Goal: Task Accomplishment & Management: Manage account settings

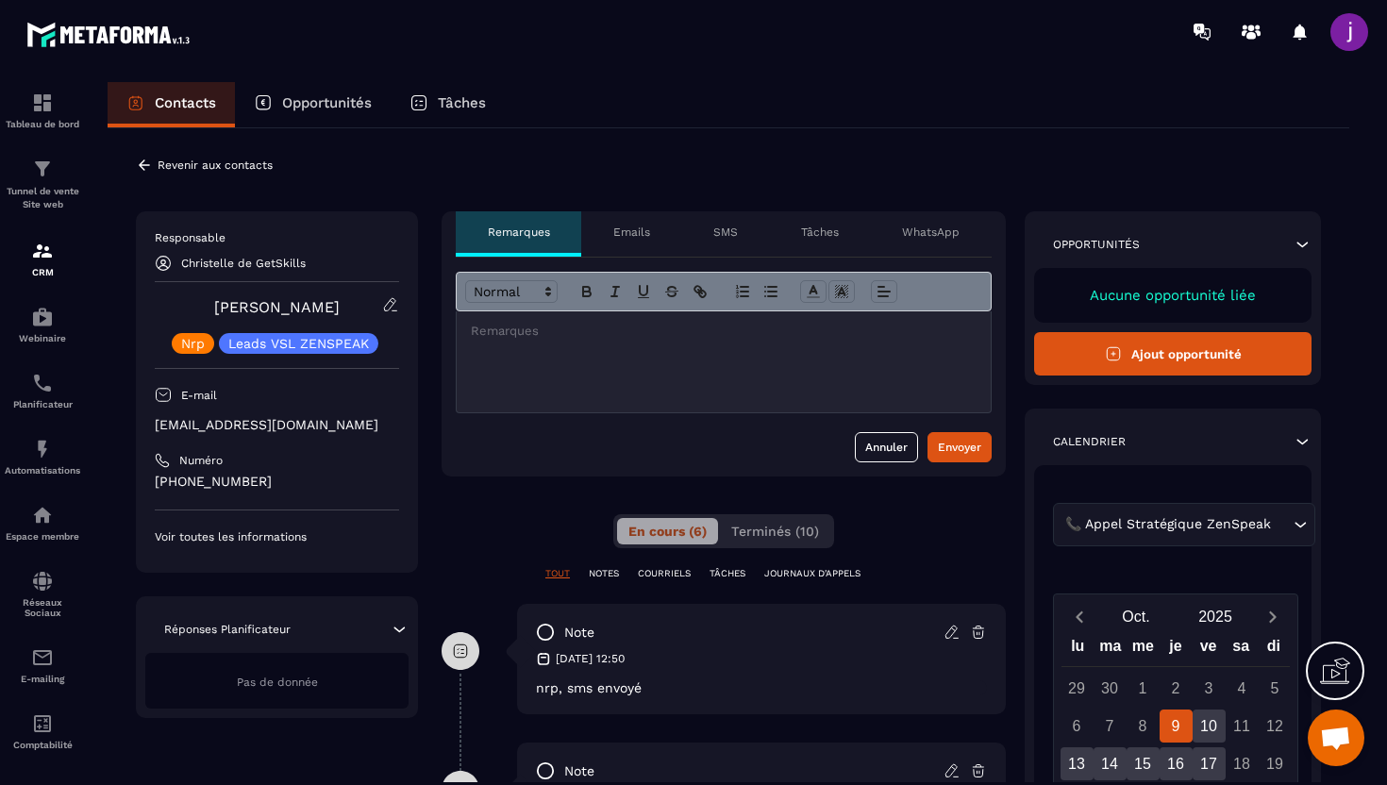
click at [145, 165] on icon at bounding box center [144, 164] width 11 height 10
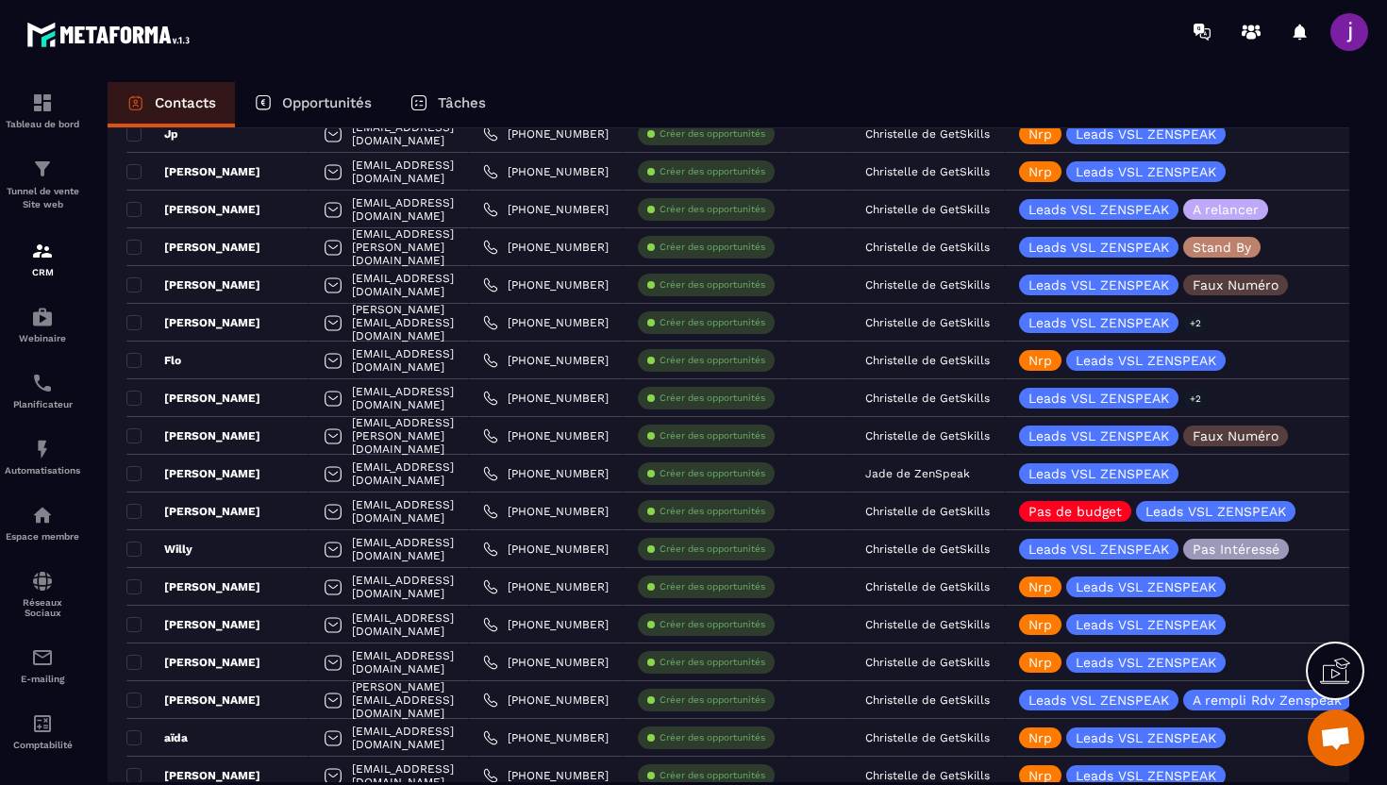
scroll to position [928, 0]
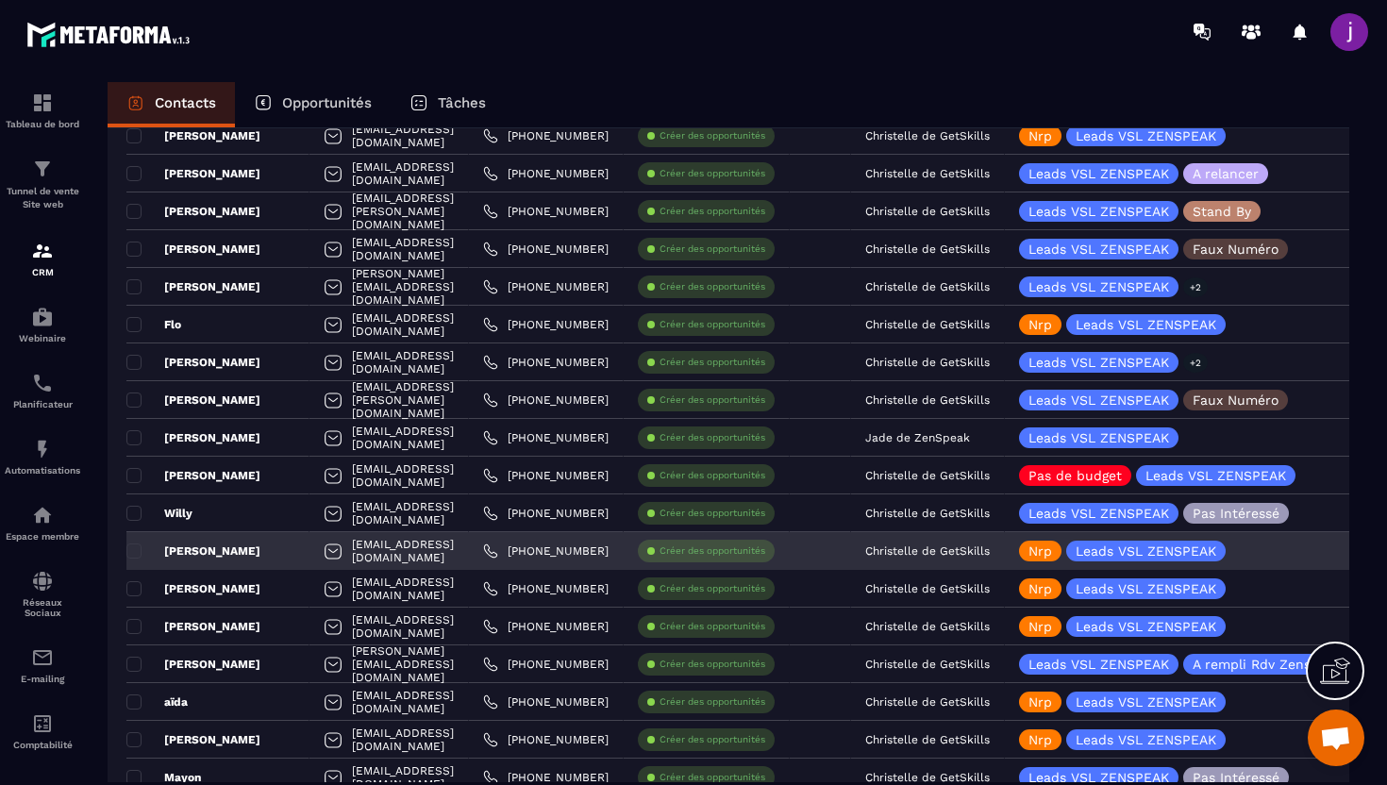
click at [1005, 560] on div "Christelle de GetSkills" at bounding box center [928, 551] width 154 height 38
click at [990, 550] on p "Christelle de GetSkills" at bounding box center [927, 550] width 125 height 13
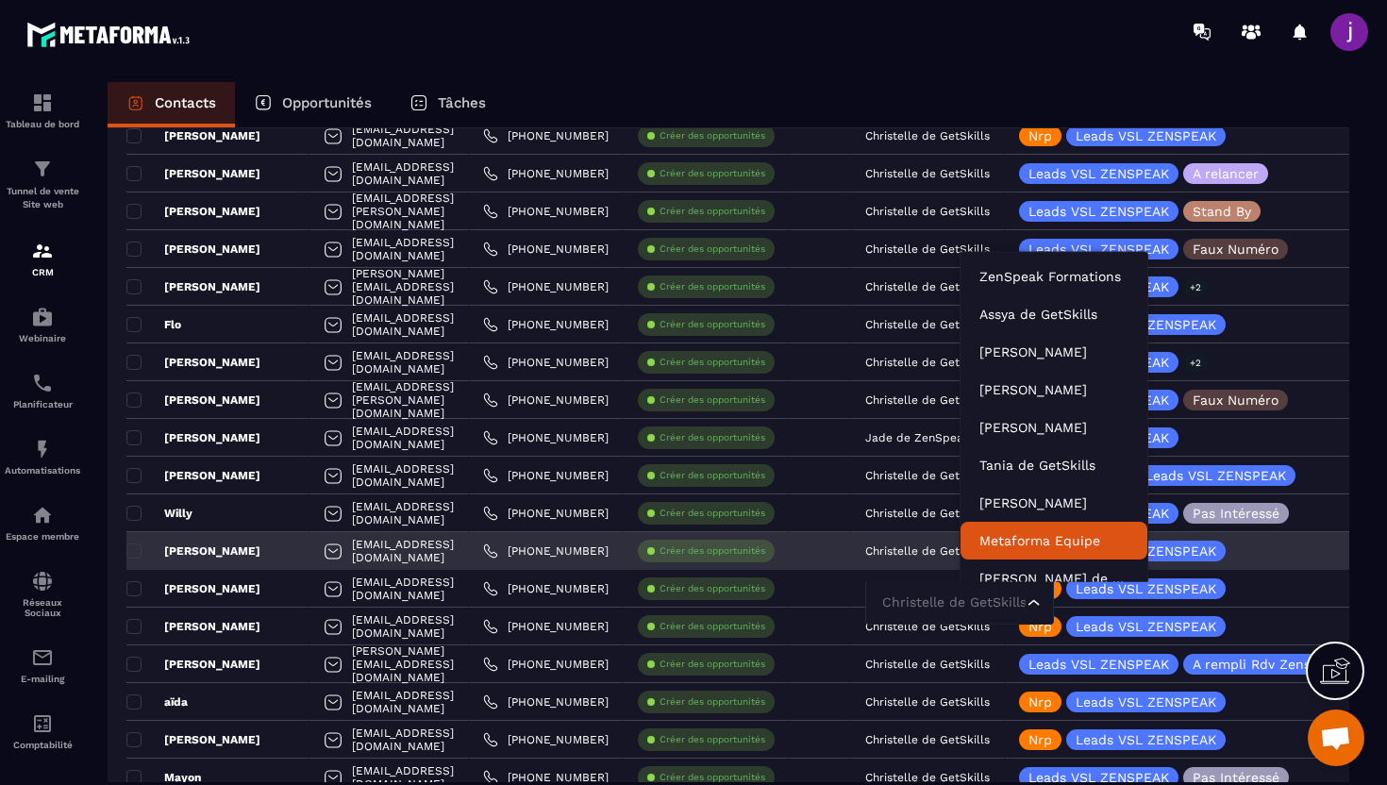
scroll to position [14, 0]
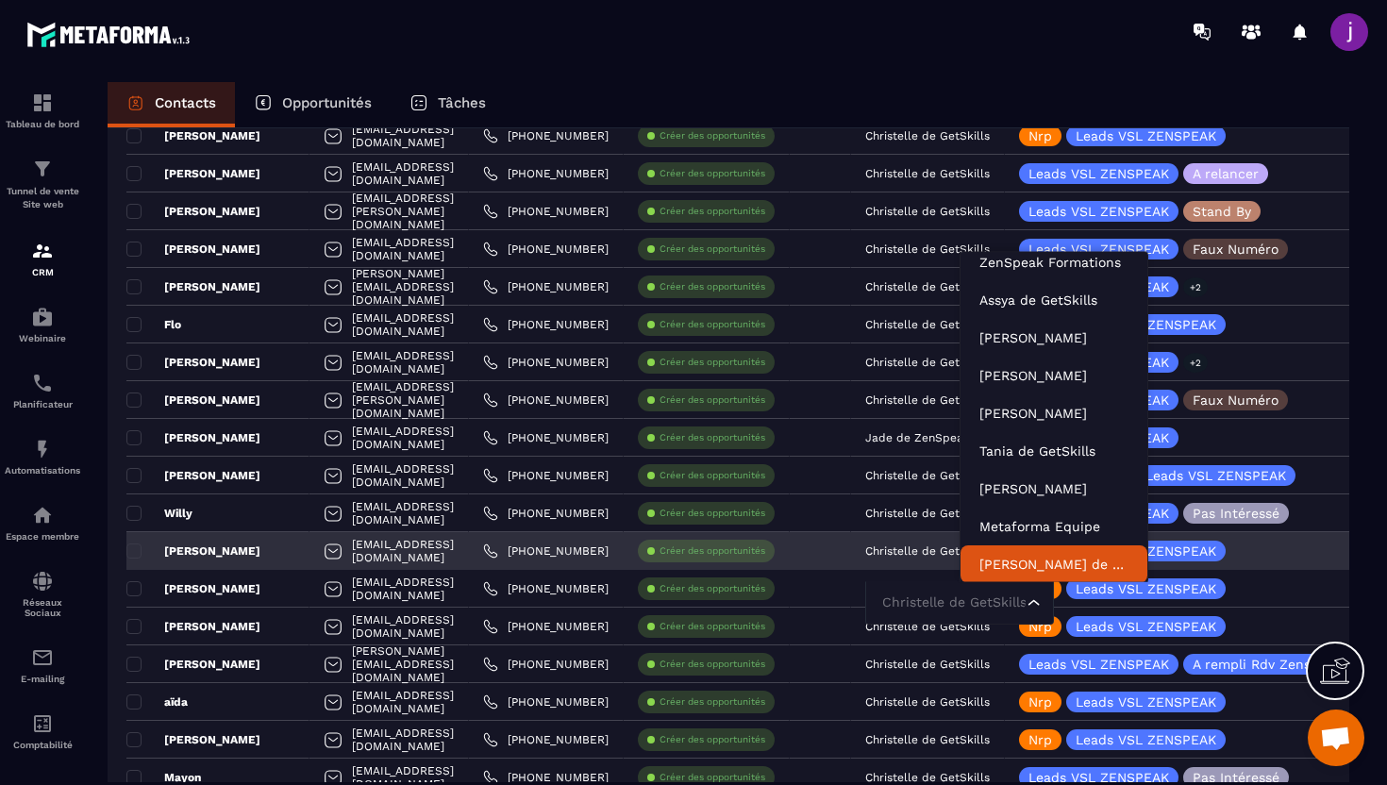
click at [1009, 604] on input "Search for option" at bounding box center [950, 603] width 145 height 21
type input "**"
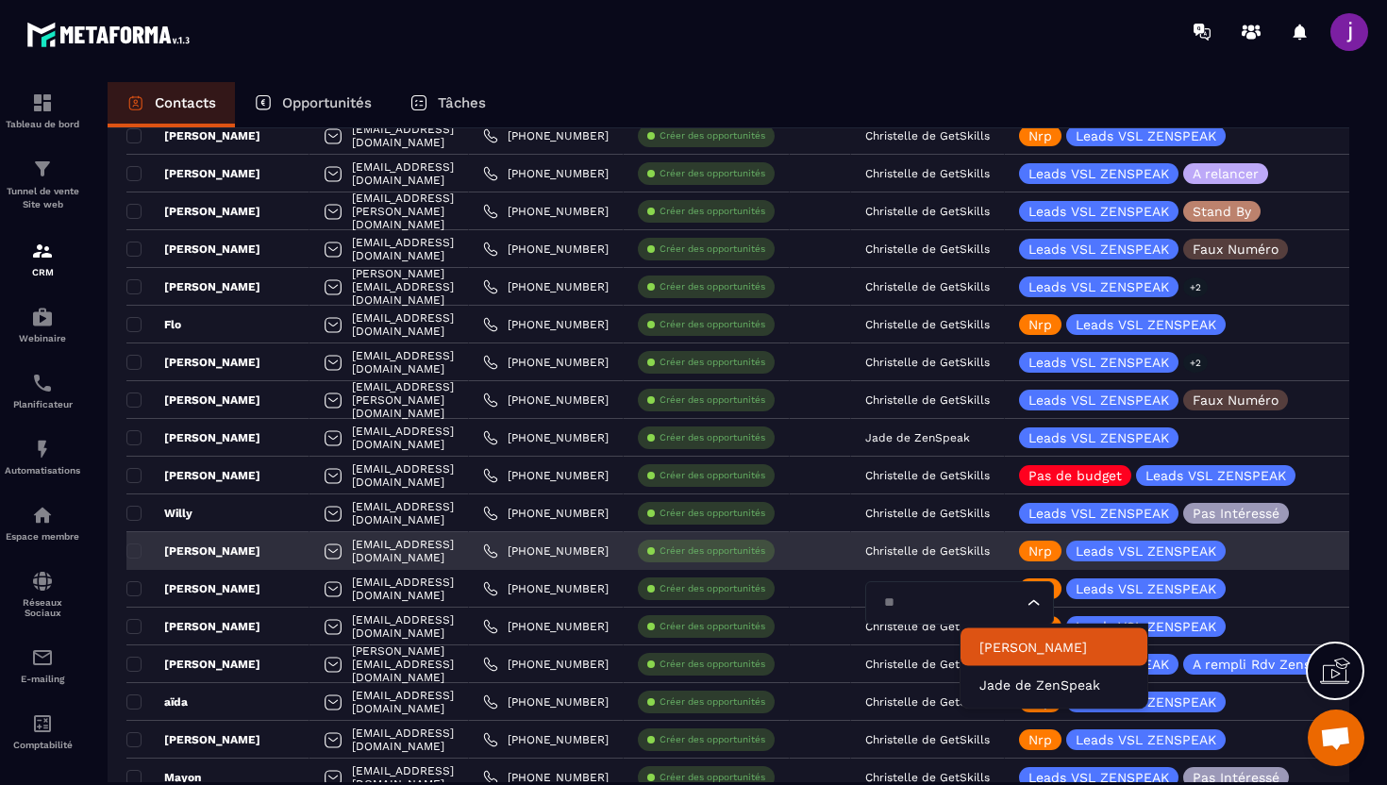
scroll to position [0, 0]
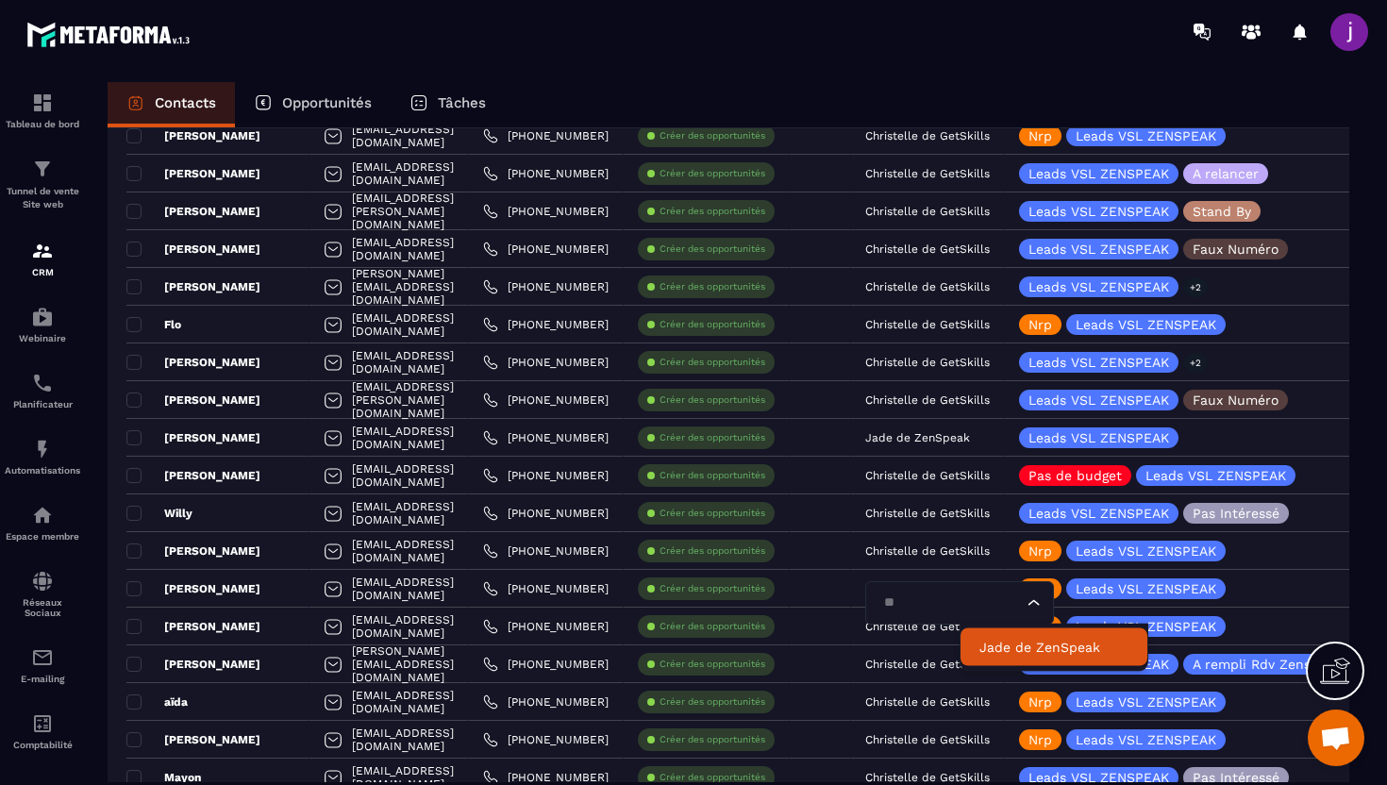
click at [1011, 647] on p "Jade de ZenSpeak" at bounding box center [1053, 647] width 149 height 19
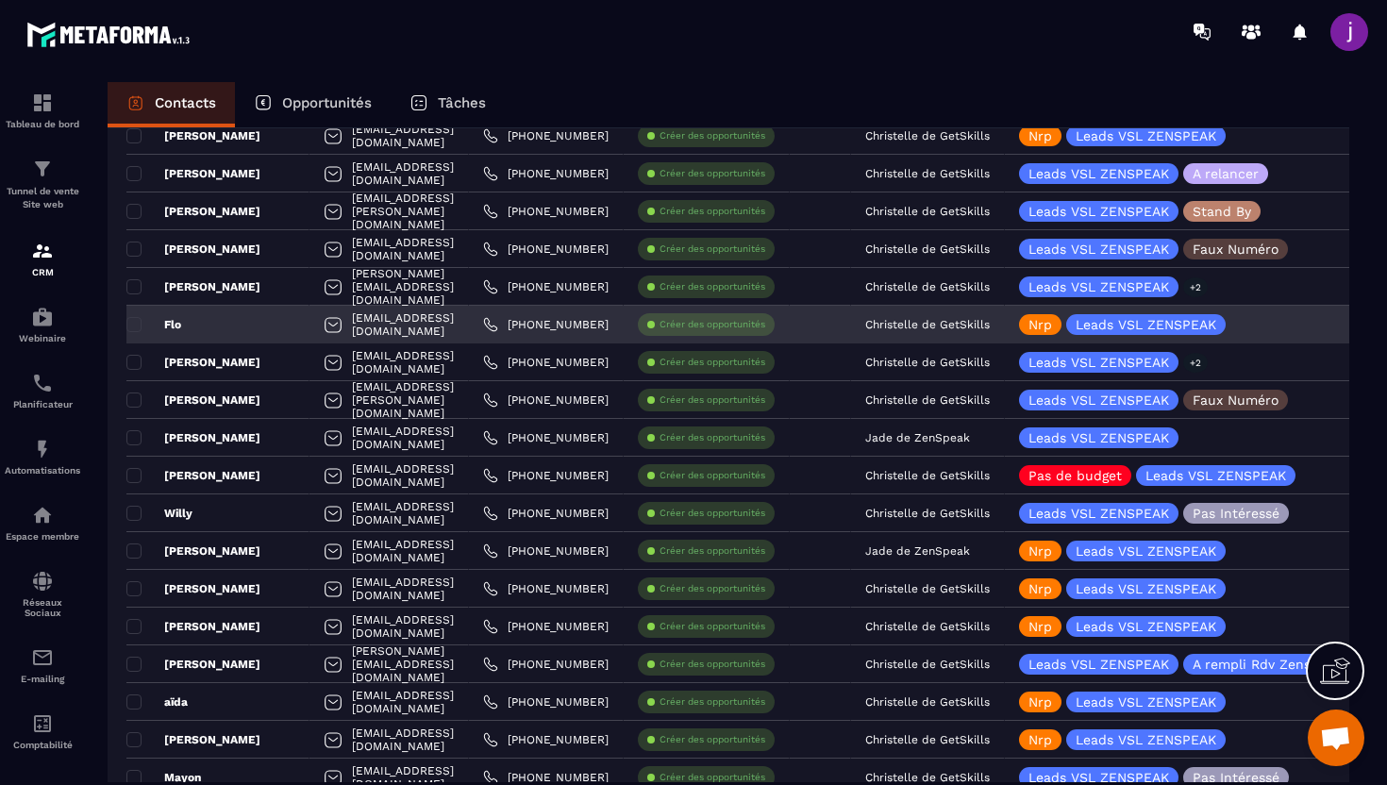
click at [990, 326] on p "Christelle de GetSkills" at bounding box center [927, 324] width 125 height 13
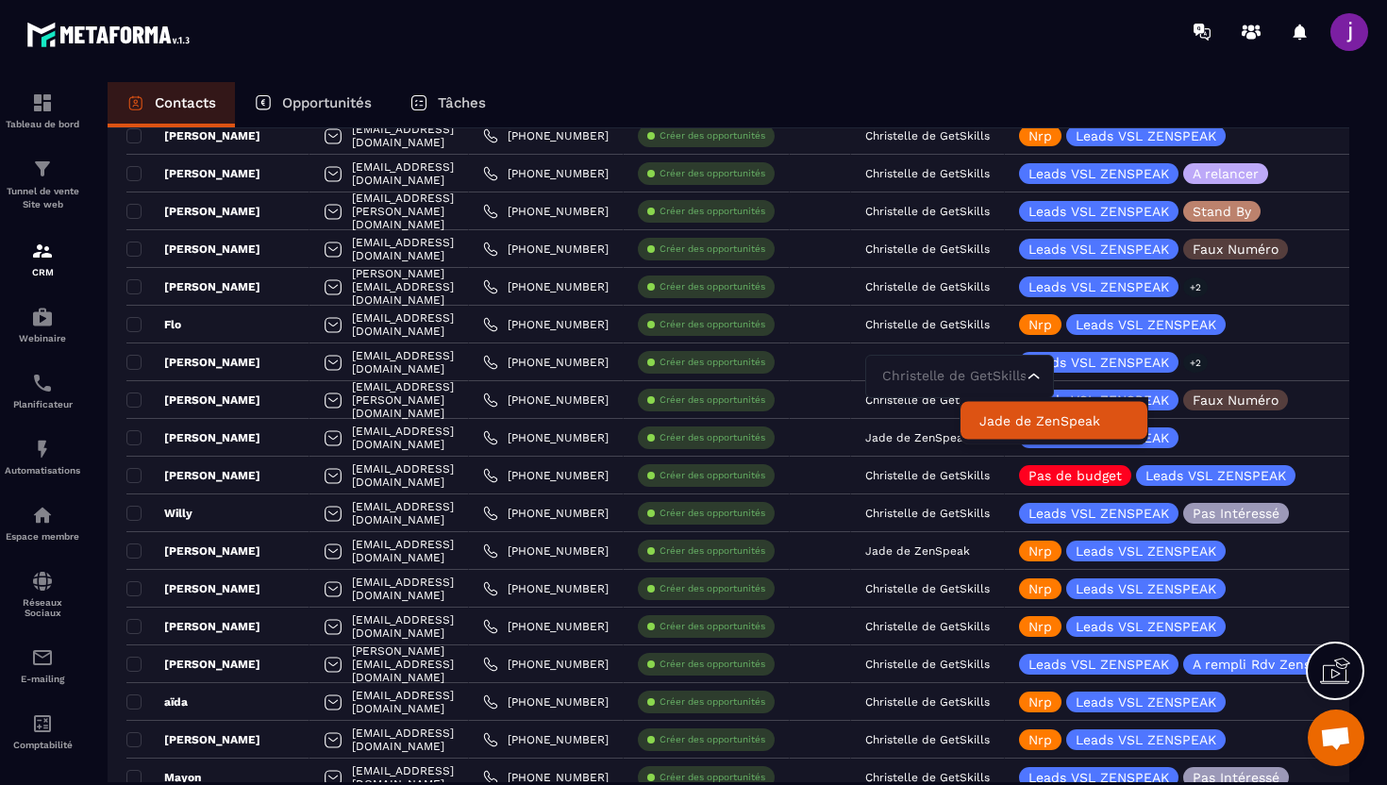
click at [1028, 434] on li "Jade de ZenSpeak" at bounding box center [1054, 421] width 187 height 38
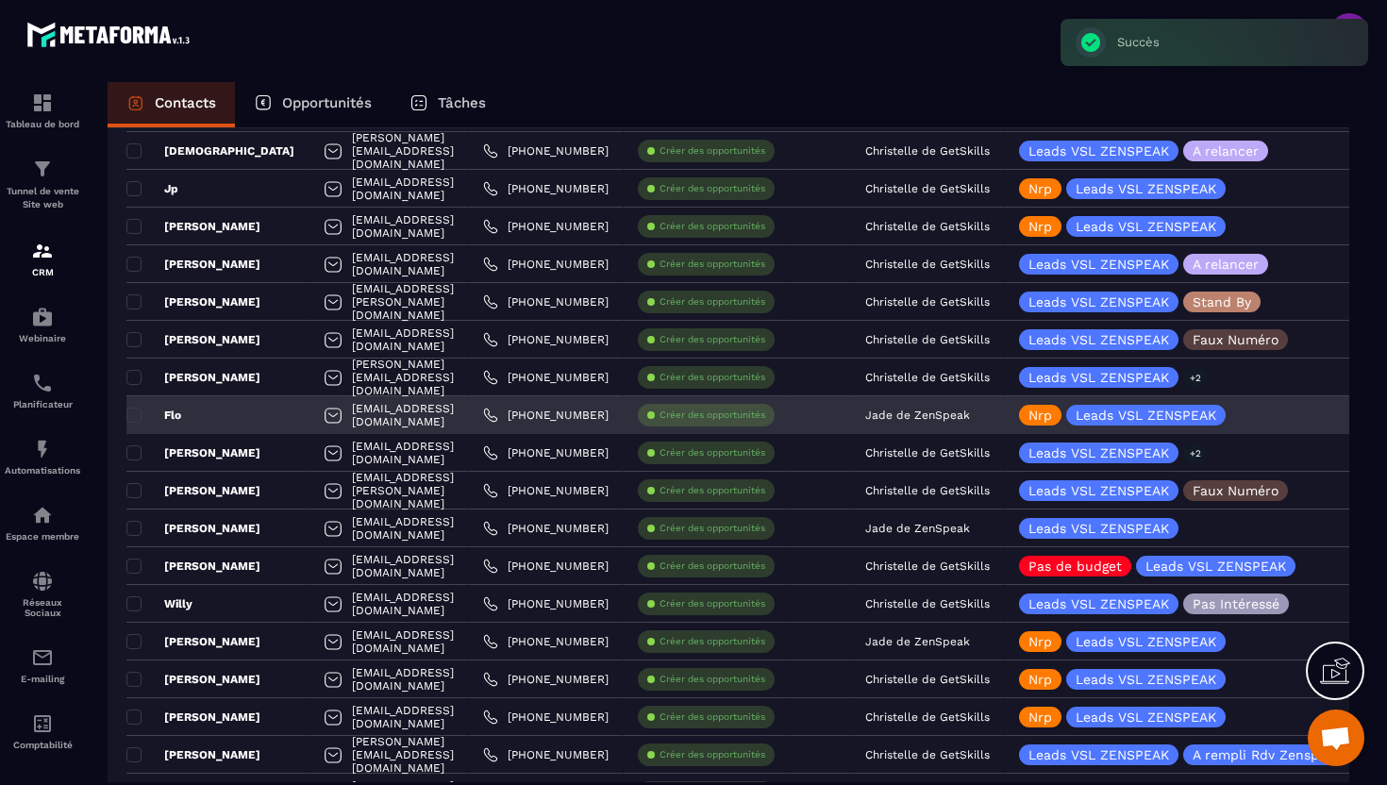
scroll to position [837, 0]
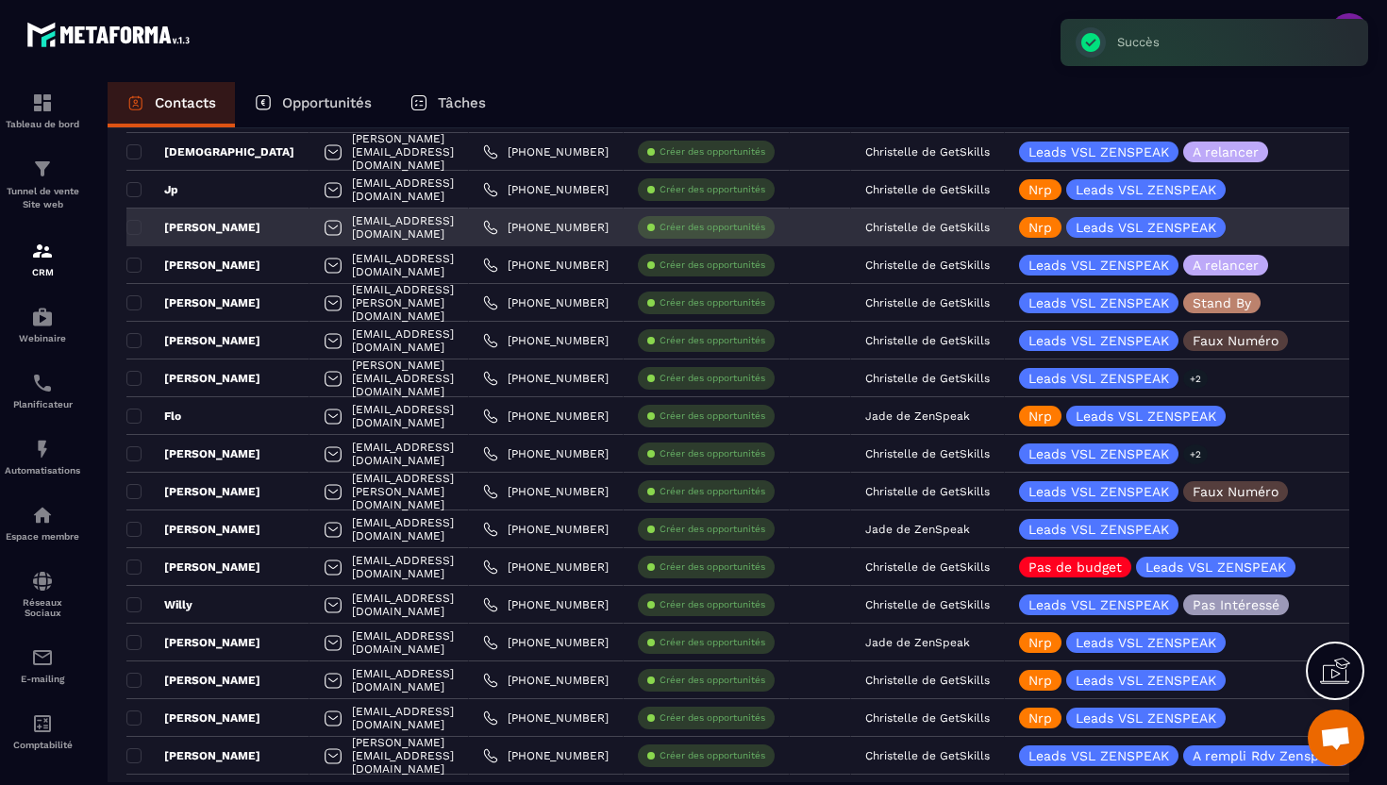
click at [990, 229] on p "Christelle de GetSkills" at bounding box center [927, 227] width 125 height 13
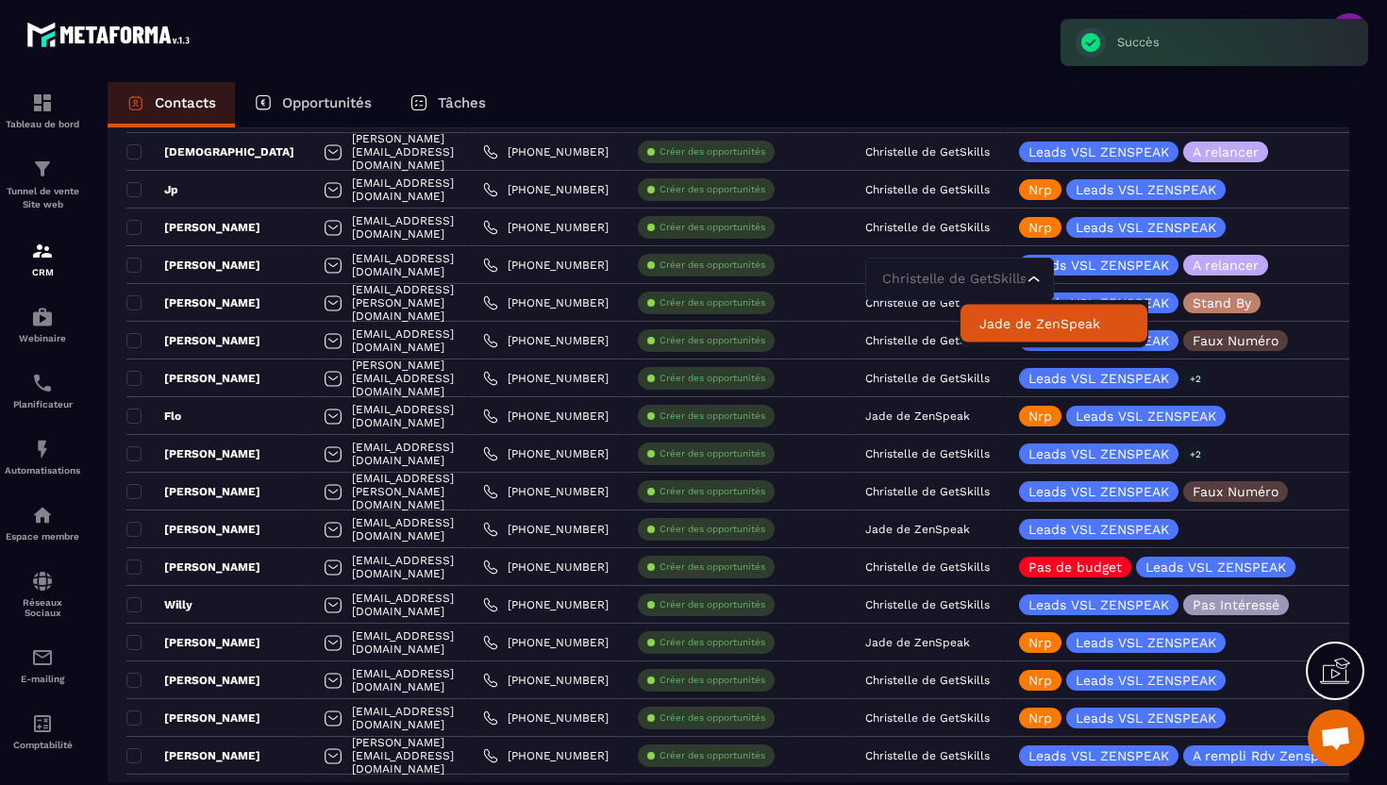
click at [1029, 327] on p "Jade de ZenSpeak" at bounding box center [1053, 323] width 149 height 19
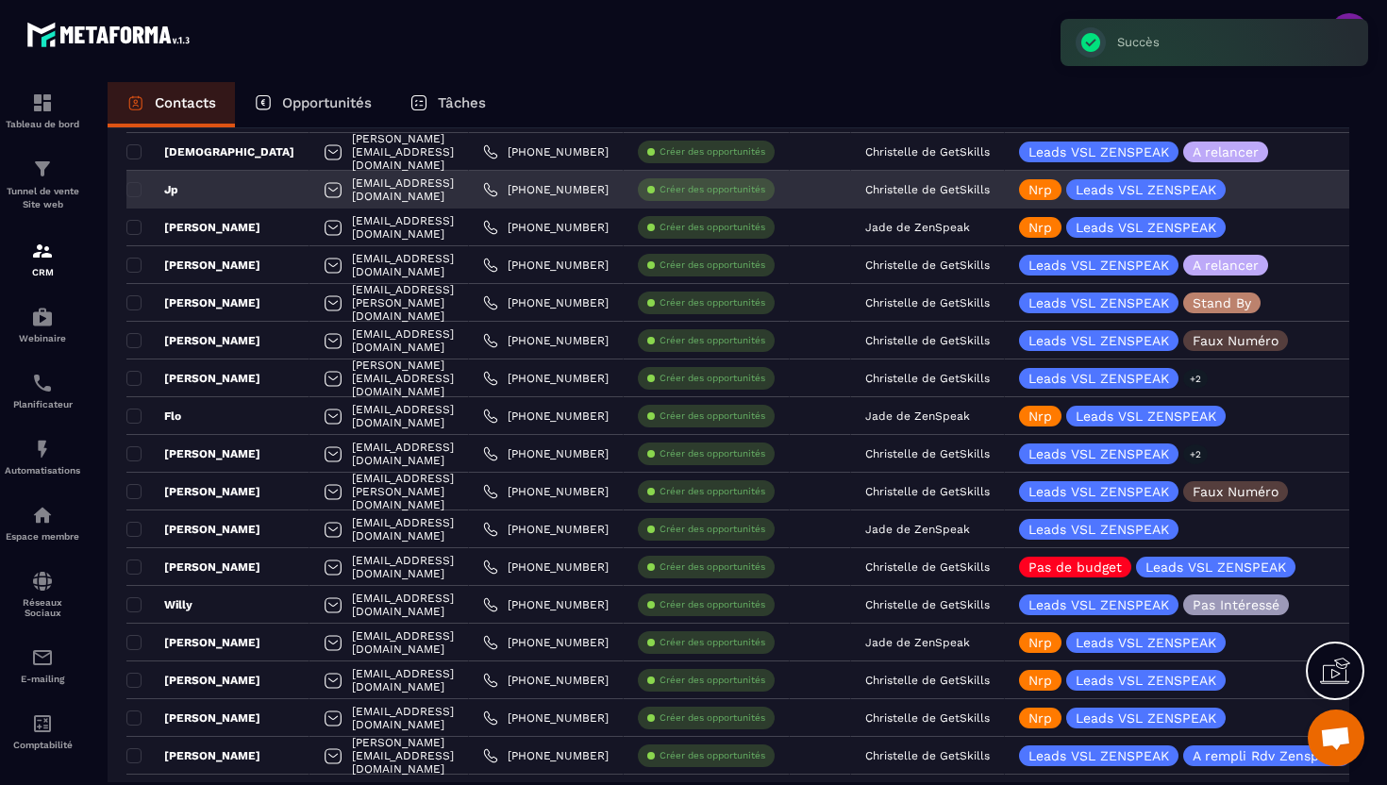
click at [990, 193] on p "Christelle de GetSkills" at bounding box center [927, 189] width 125 height 13
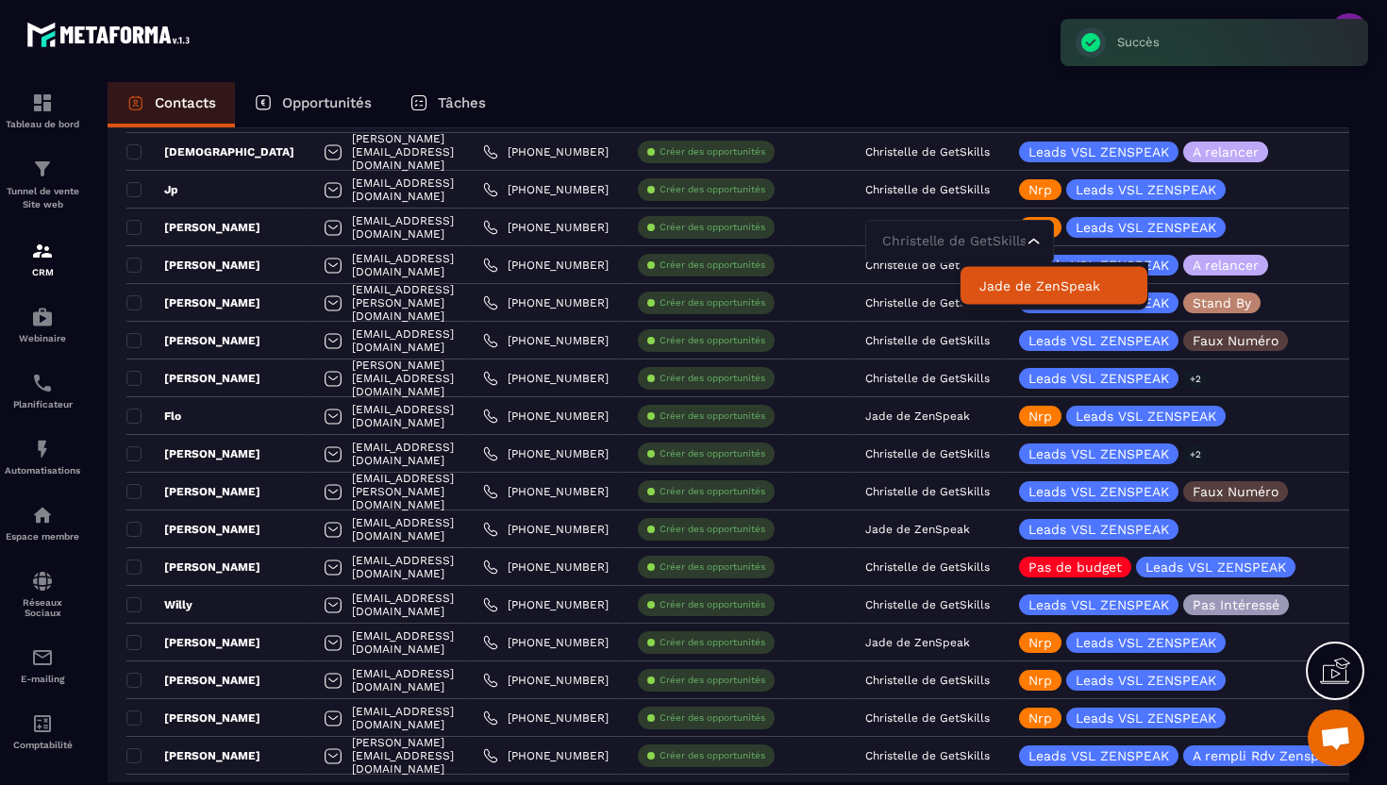
click at [1026, 278] on p "Jade de ZenSpeak" at bounding box center [1053, 285] width 149 height 19
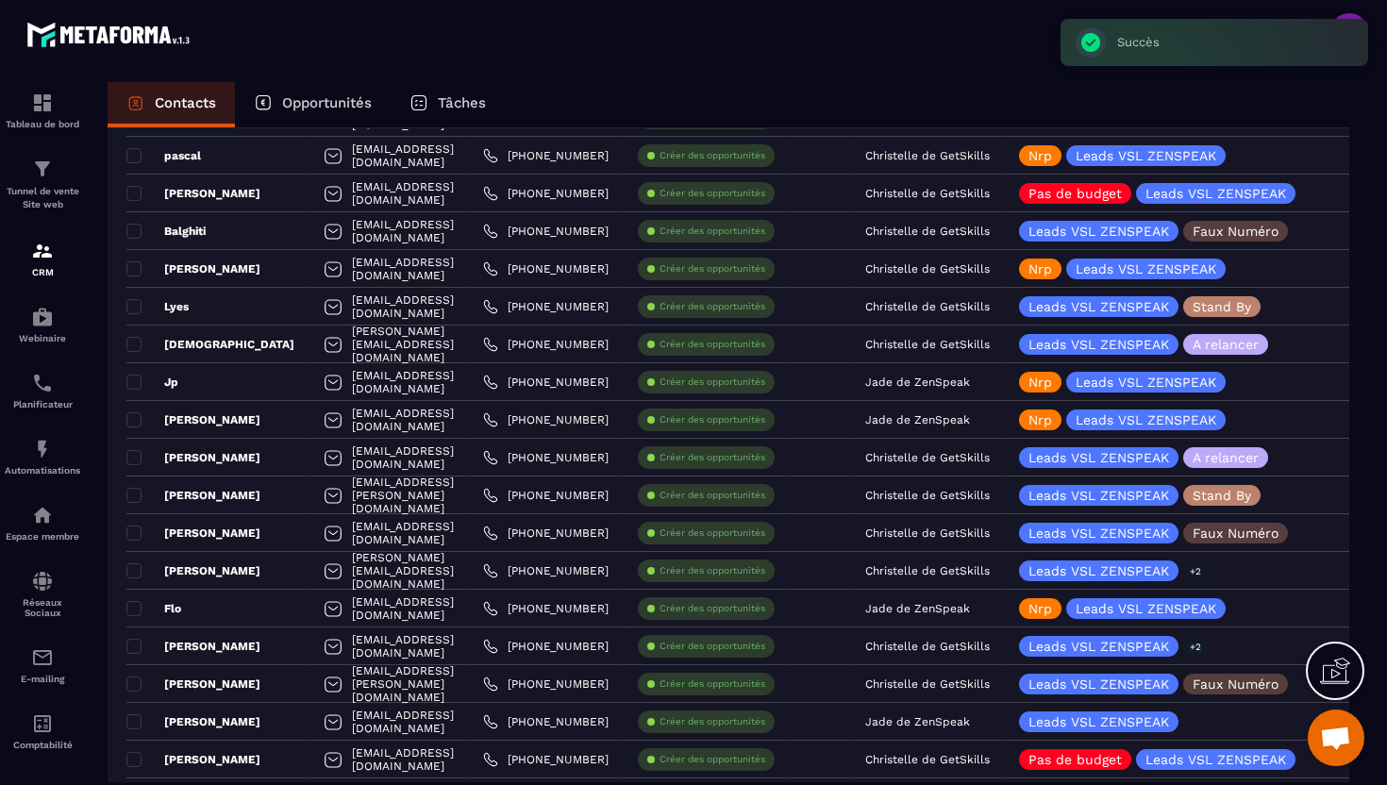
scroll to position [613, 0]
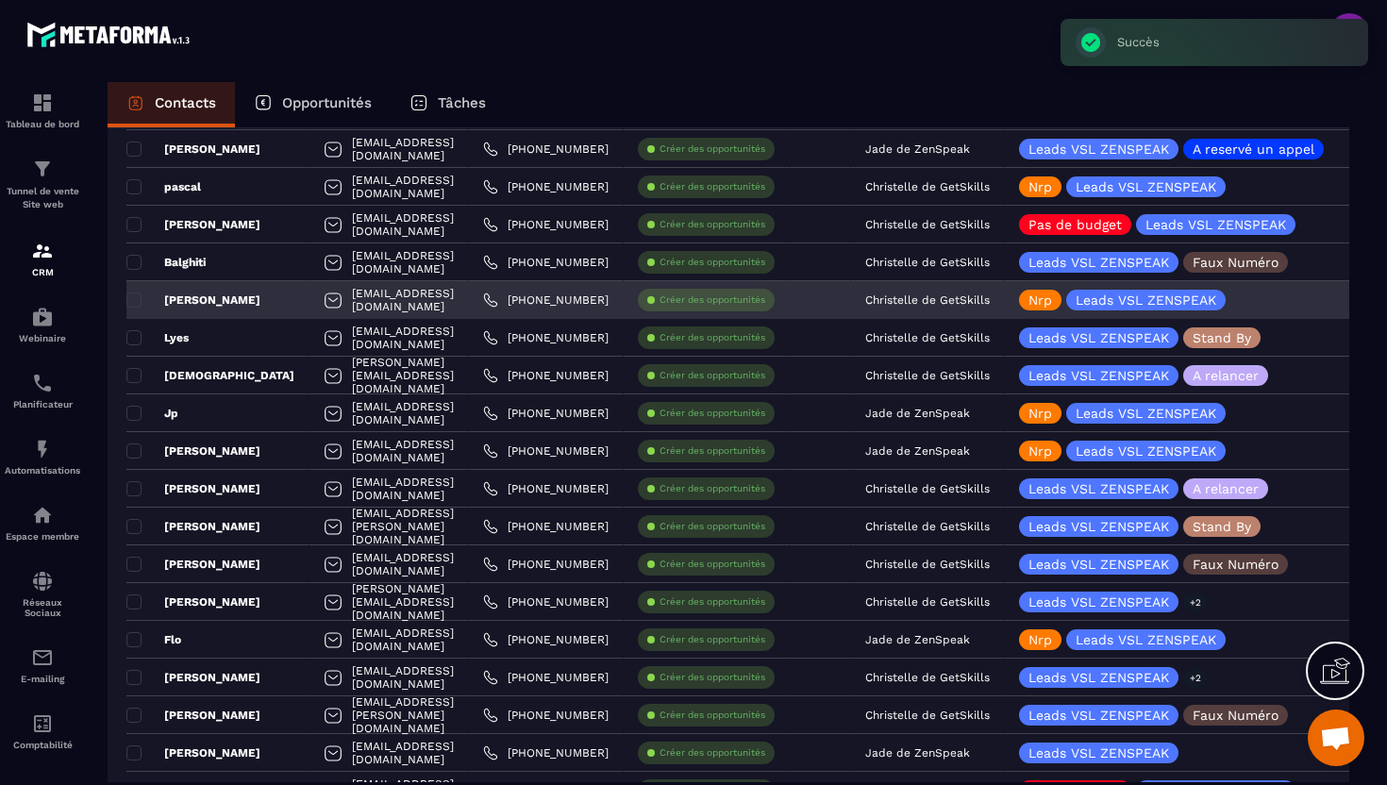
click at [990, 302] on p "Christelle de GetSkills" at bounding box center [927, 299] width 125 height 13
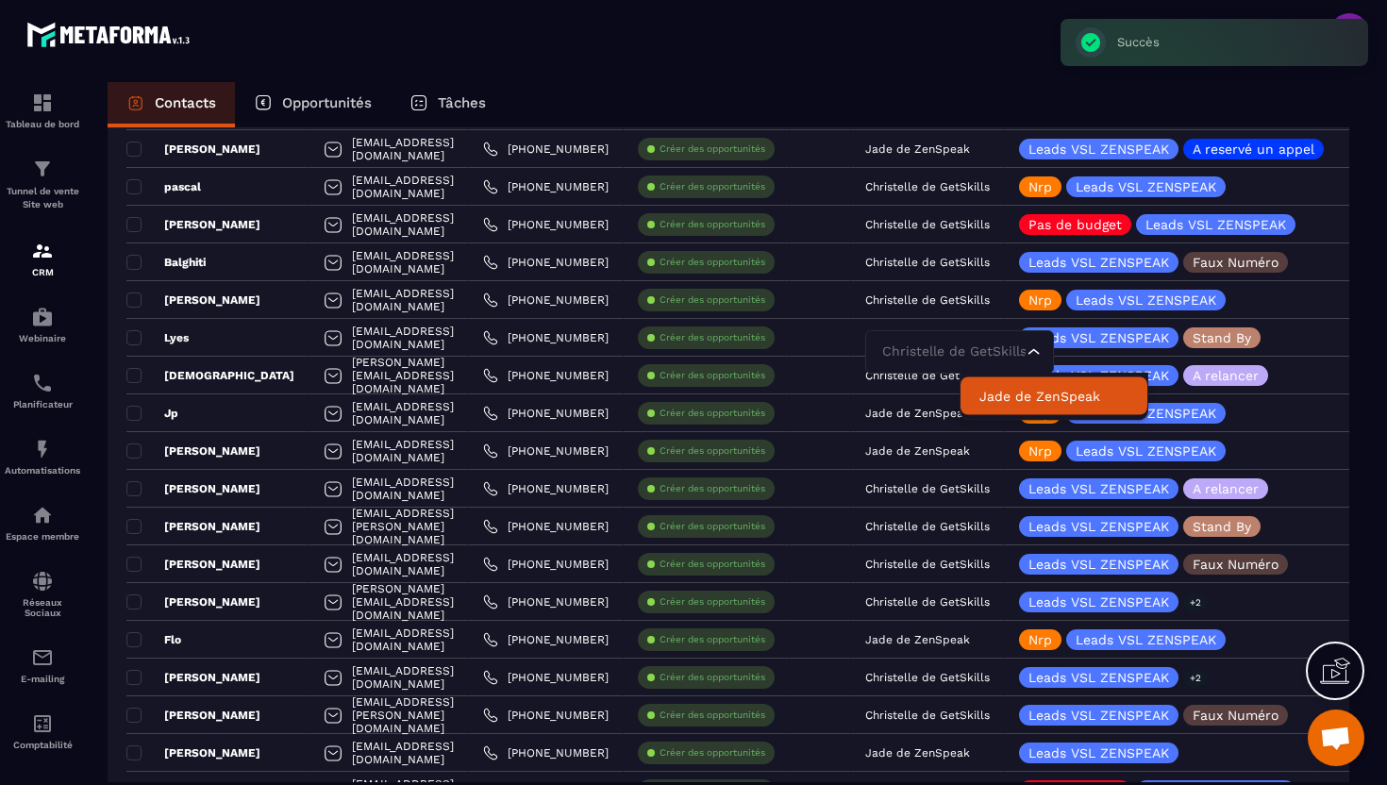
click at [1003, 399] on p "Jade de ZenSpeak" at bounding box center [1053, 396] width 149 height 19
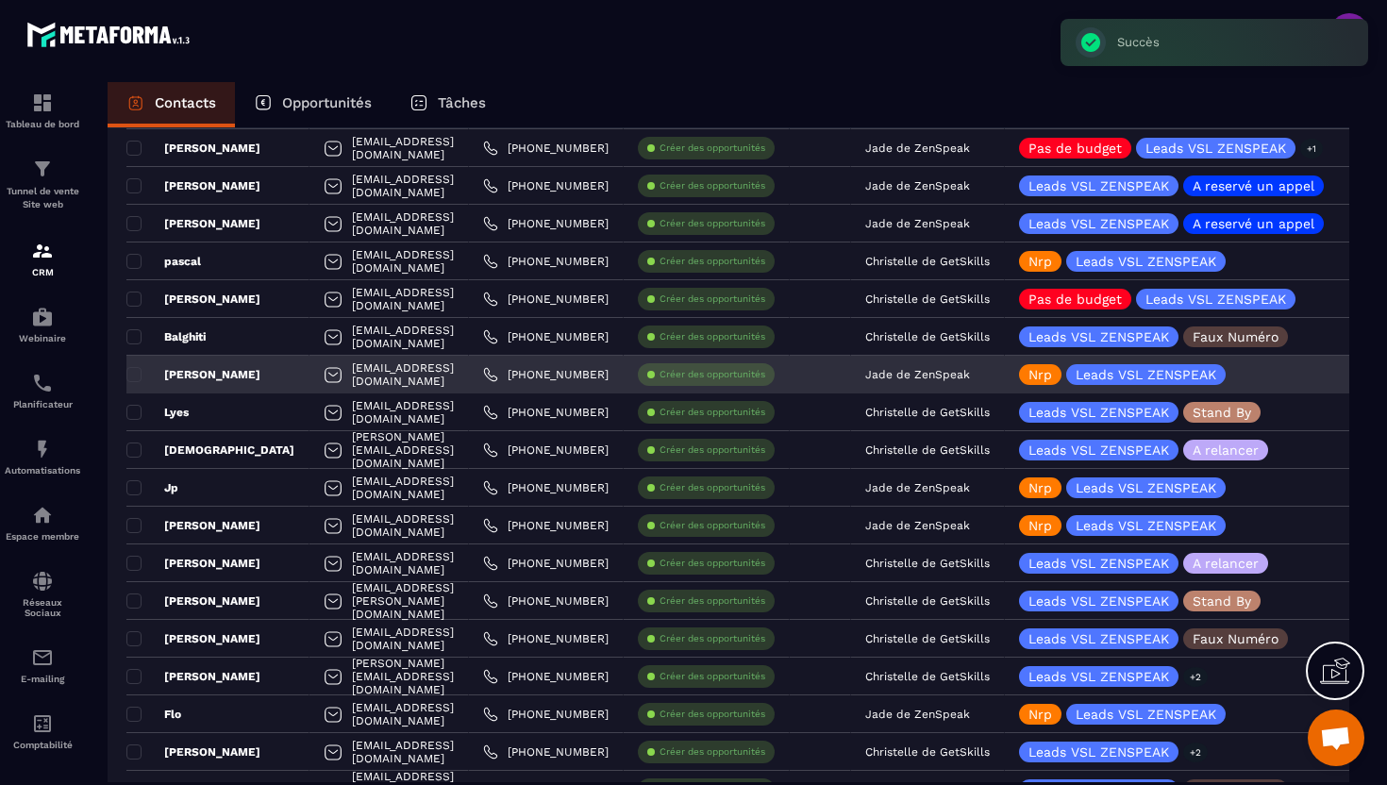
scroll to position [527, 0]
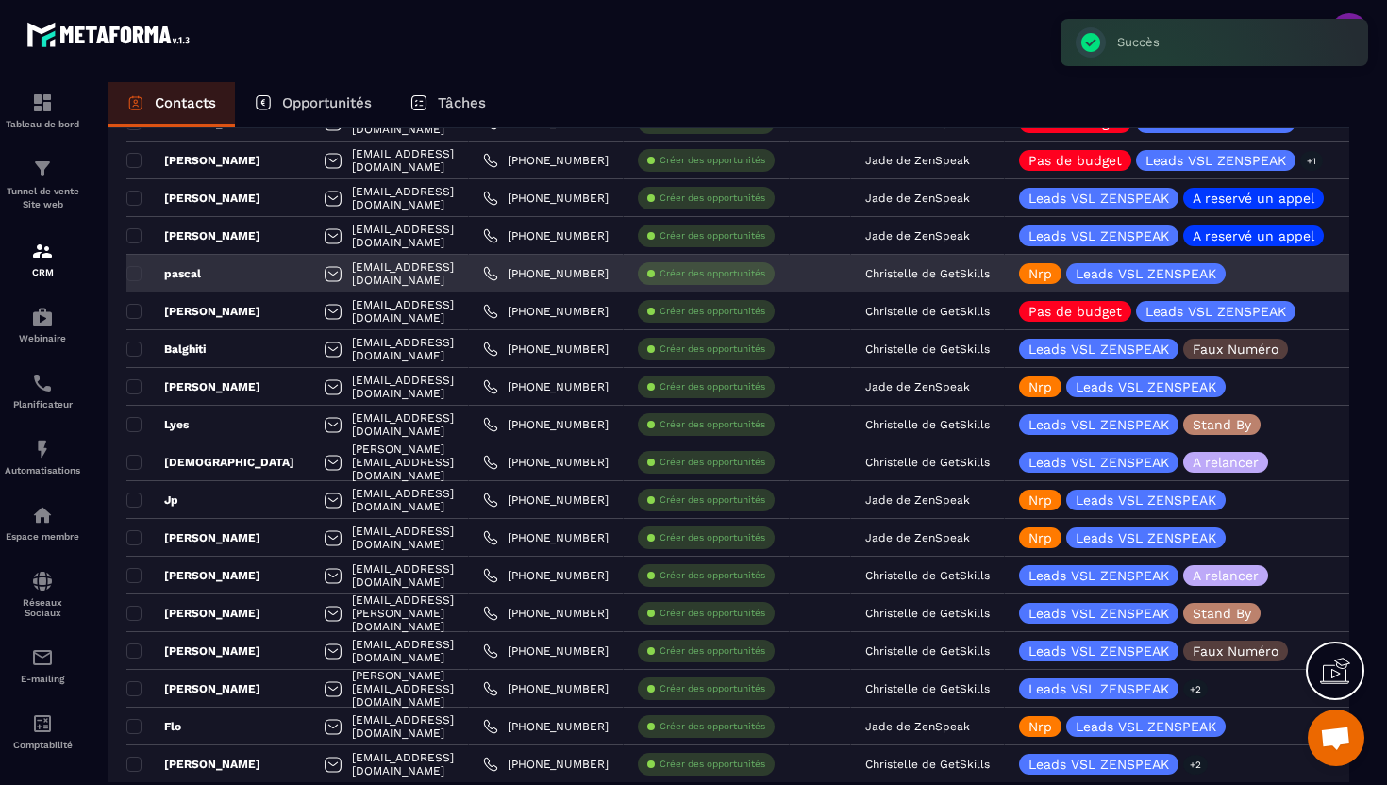
click at [990, 274] on p "Christelle de GetSkills" at bounding box center [927, 273] width 125 height 13
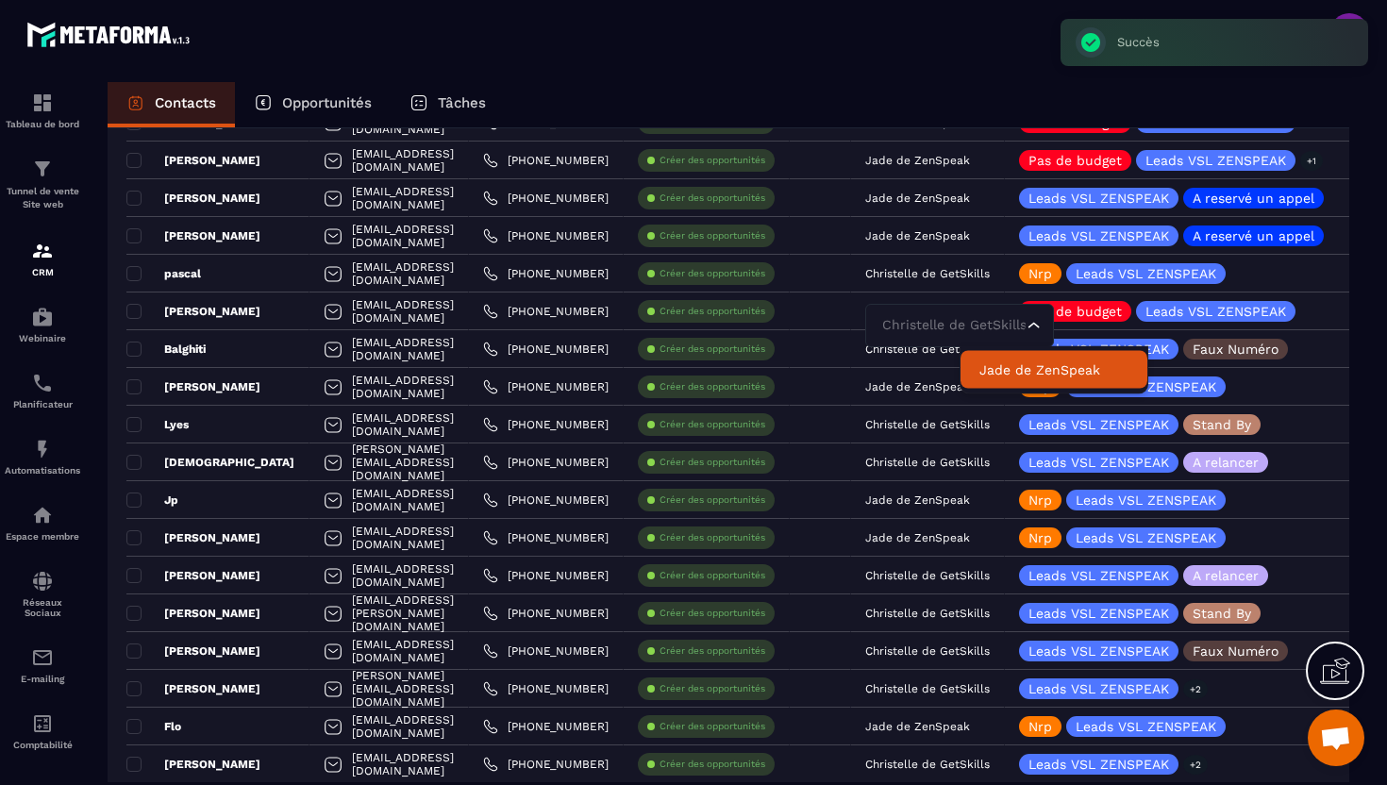
click at [1019, 370] on p "Jade de ZenSpeak" at bounding box center [1053, 369] width 149 height 19
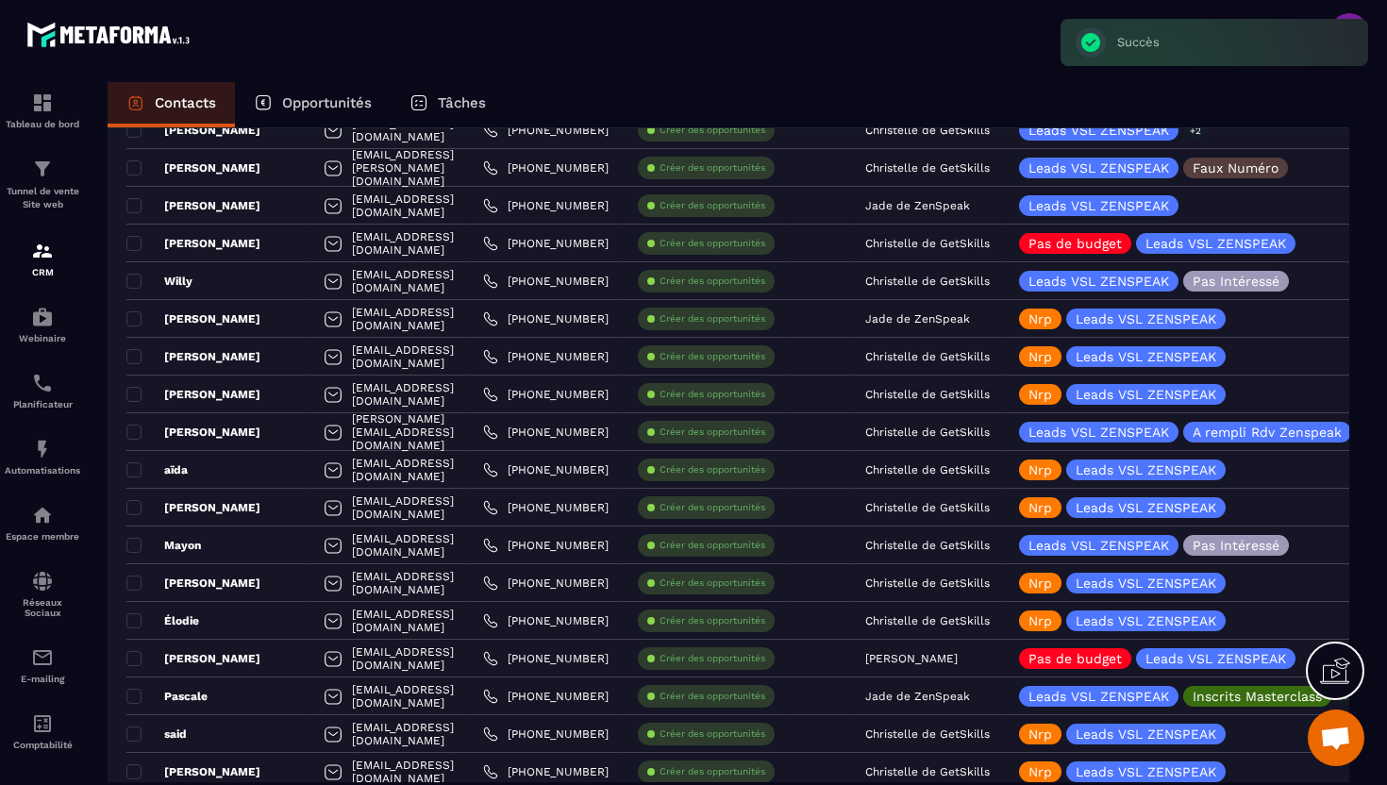
scroll to position [1168, 0]
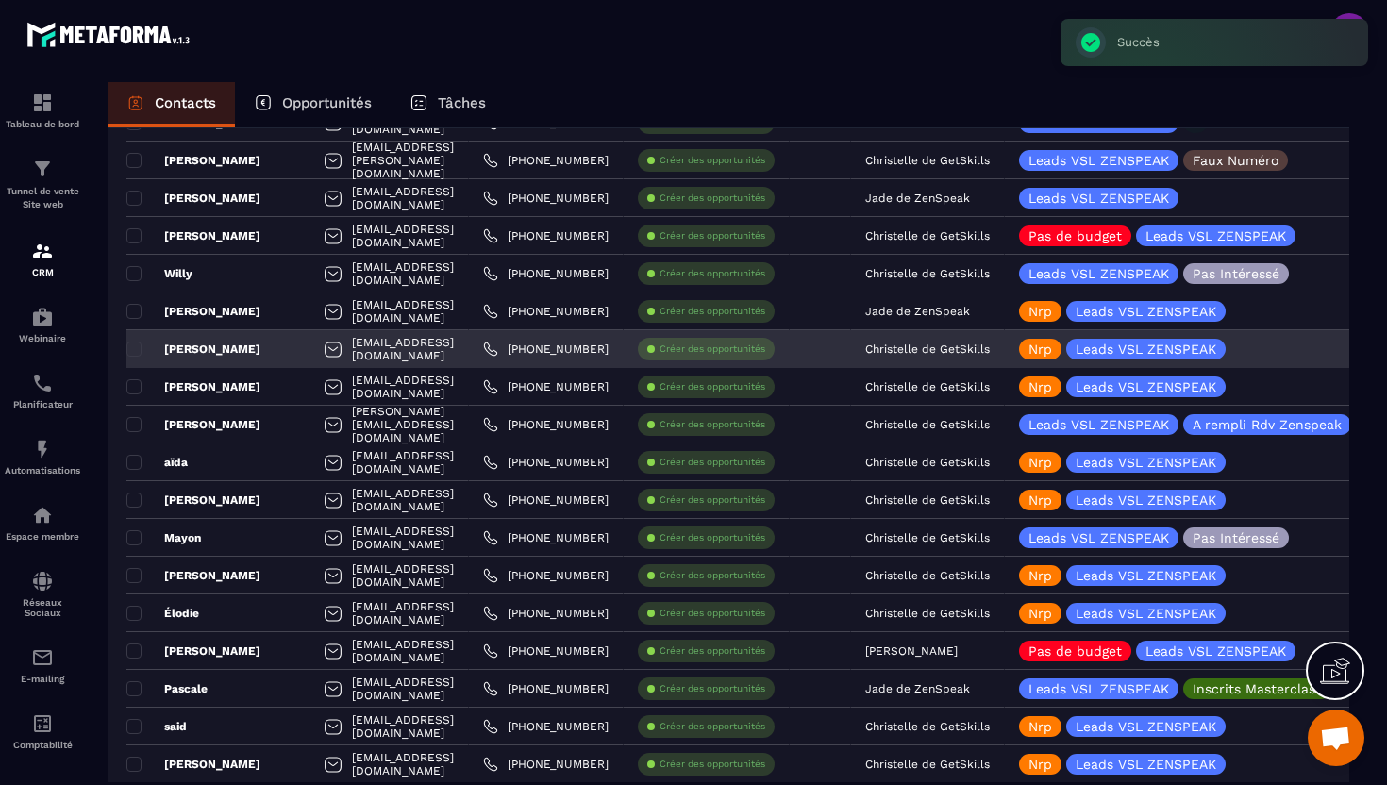
click at [259, 344] on div "[PERSON_NAME]" at bounding box center [217, 349] width 183 height 38
